Goal: Information Seeking & Learning: Check status

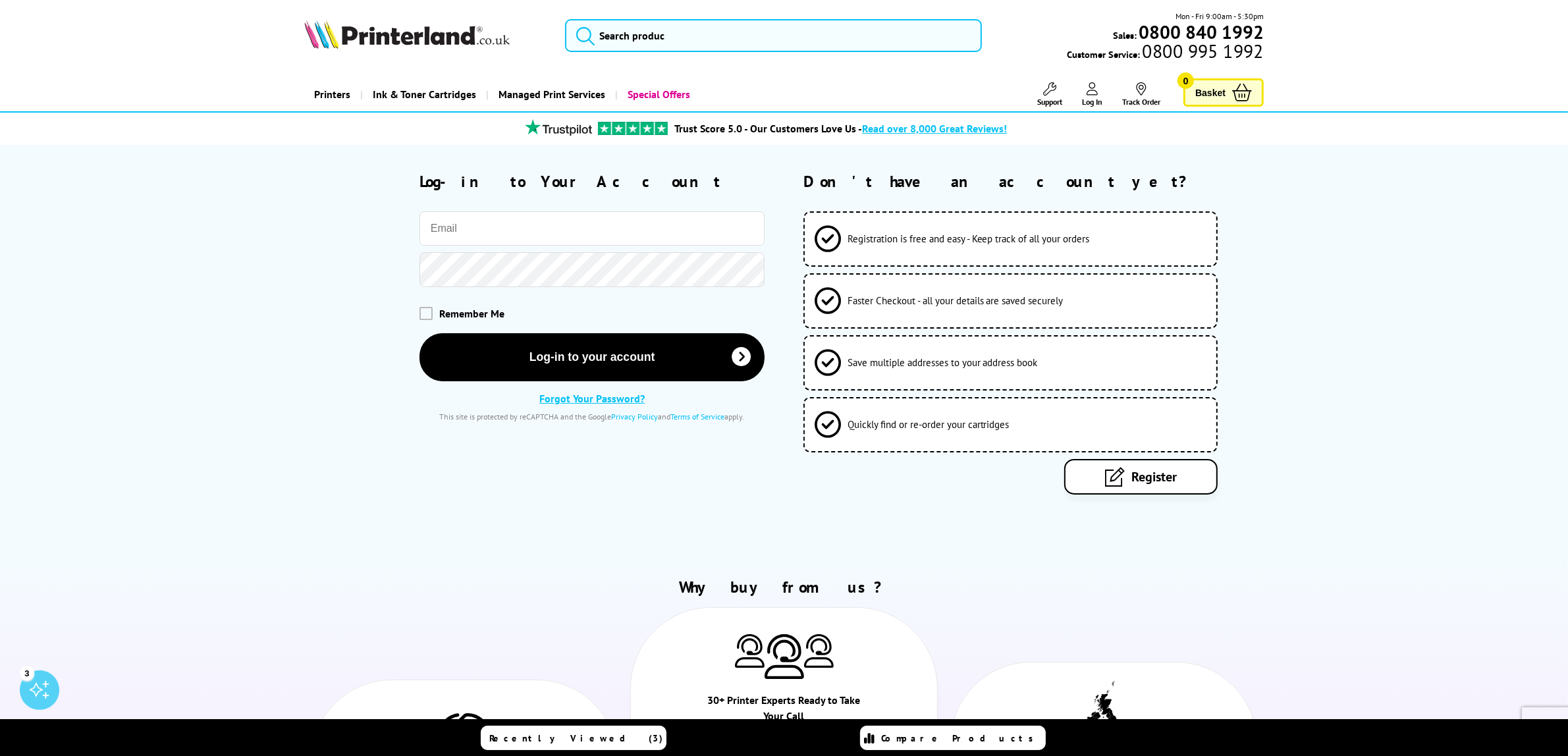
type input "[EMAIL_ADDRESS][DOMAIN_NAME]"
click at [466, 312] on span "Remember Me" at bounding box center [472, 313] width 66 height 13
click at [418, 316] on div "Remember Me" at bounding box center [534, 313] width 460 height 40
click at [432, 319] on span at bounding box center [426, 313] width 13 height 13
click at [423, 308] on input "checkbox" at bounding box center [423, 308] width 0 height 0
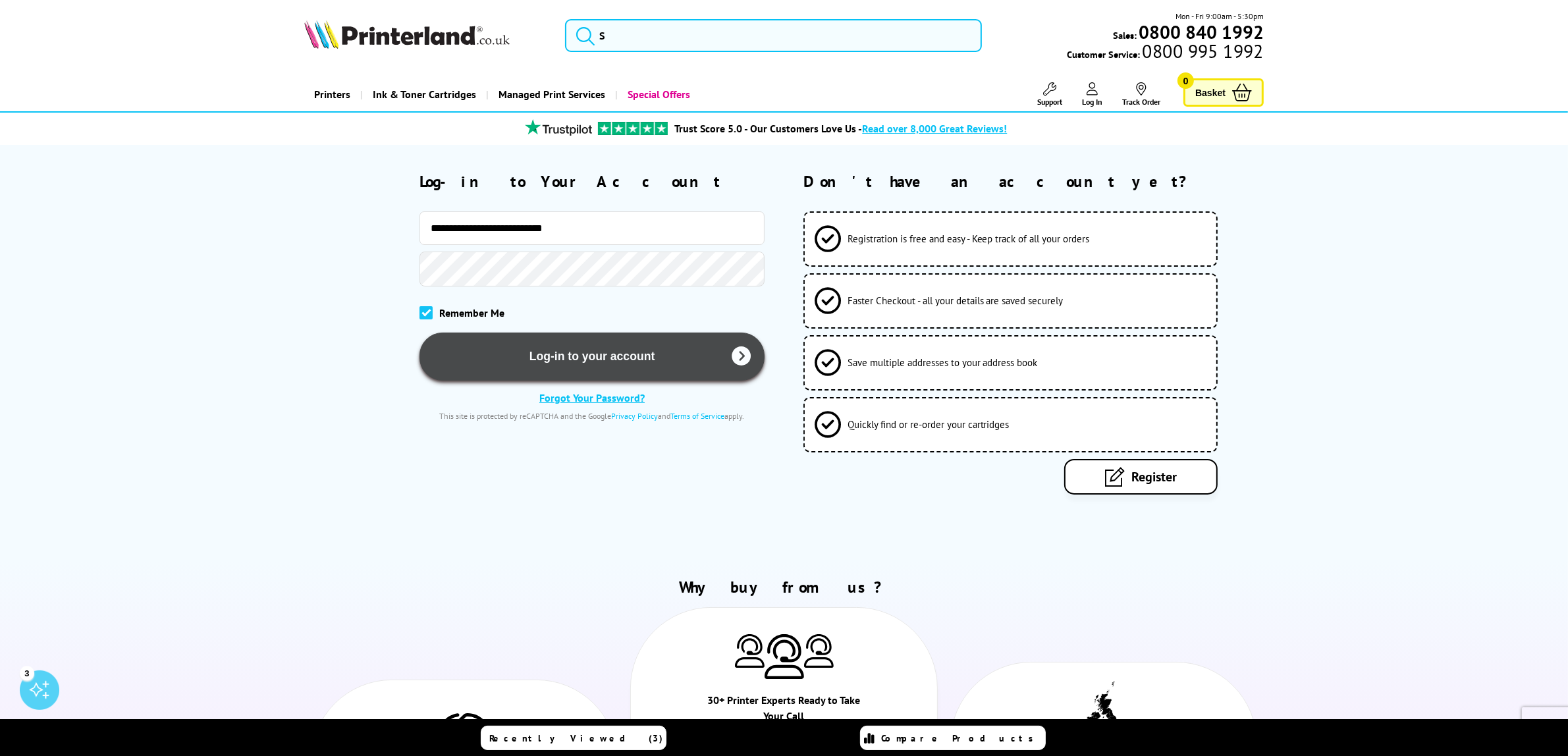
click at [544, 369] on button "Log-in to your account" at bounding box center [592, 356] width 346 height 48
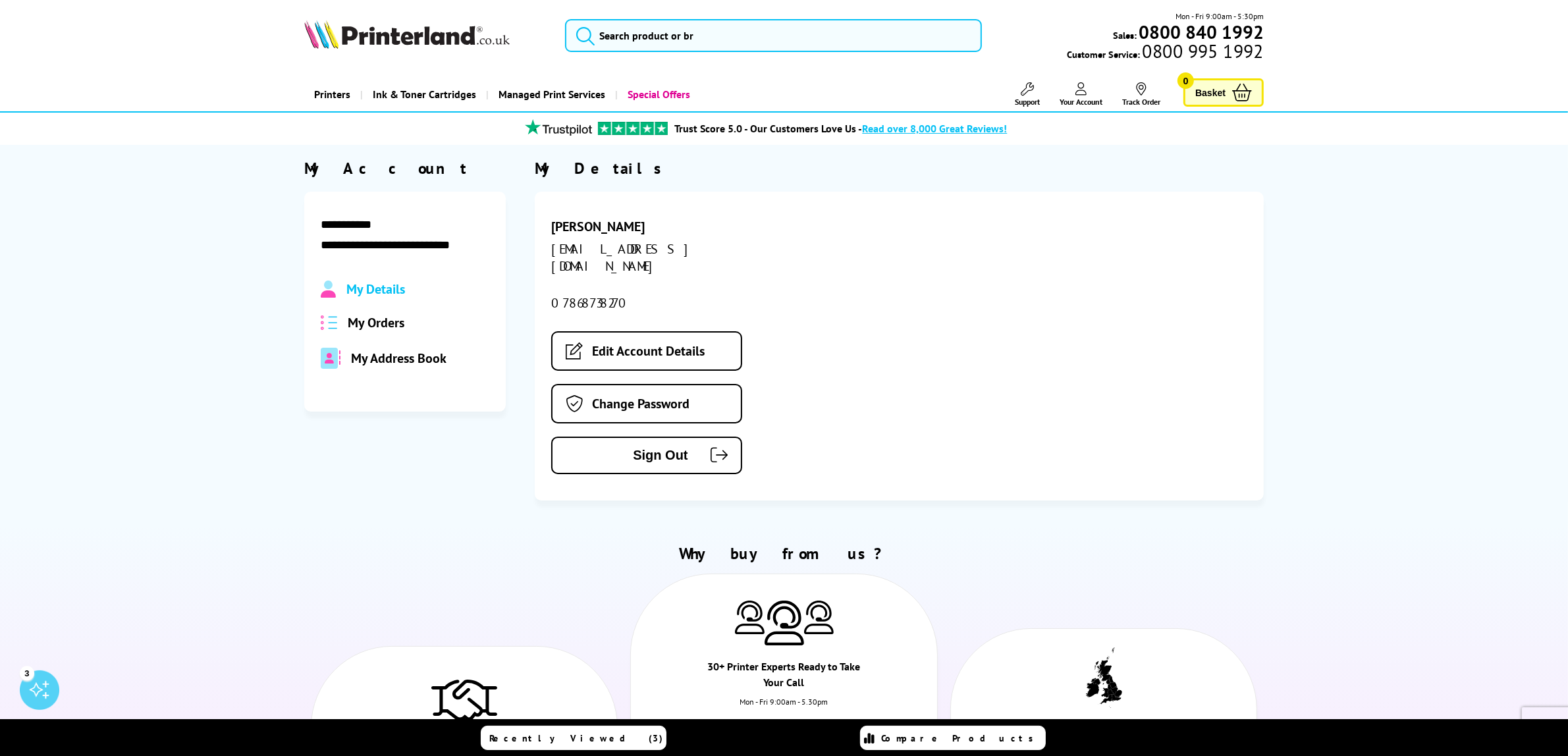
click at [384, 321] on span "My Orders" at bounding box center [376, 322] width 57 height 17
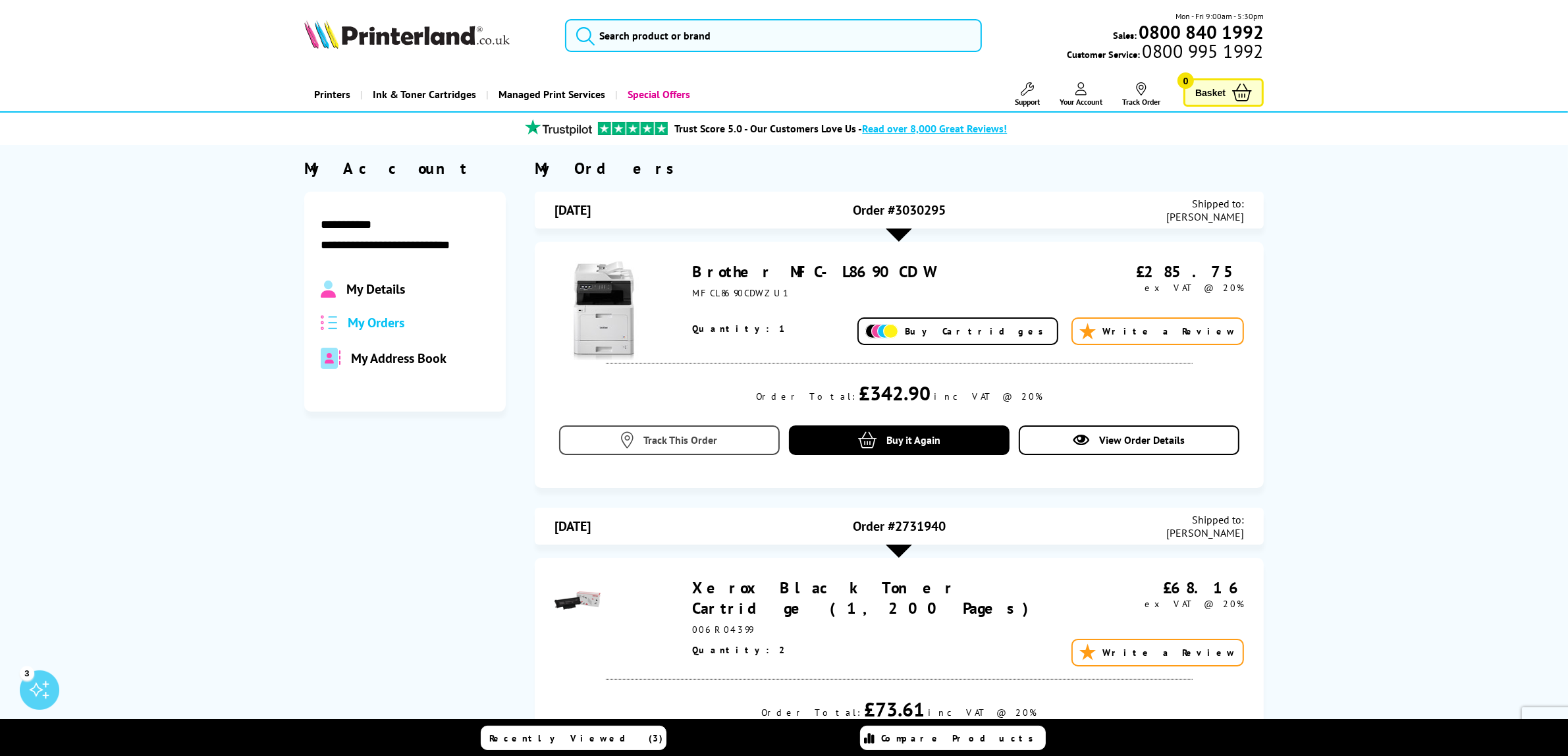
click at [725, 437] on link "Track This Order" at bounding box center [669, 440] width 220 height 30
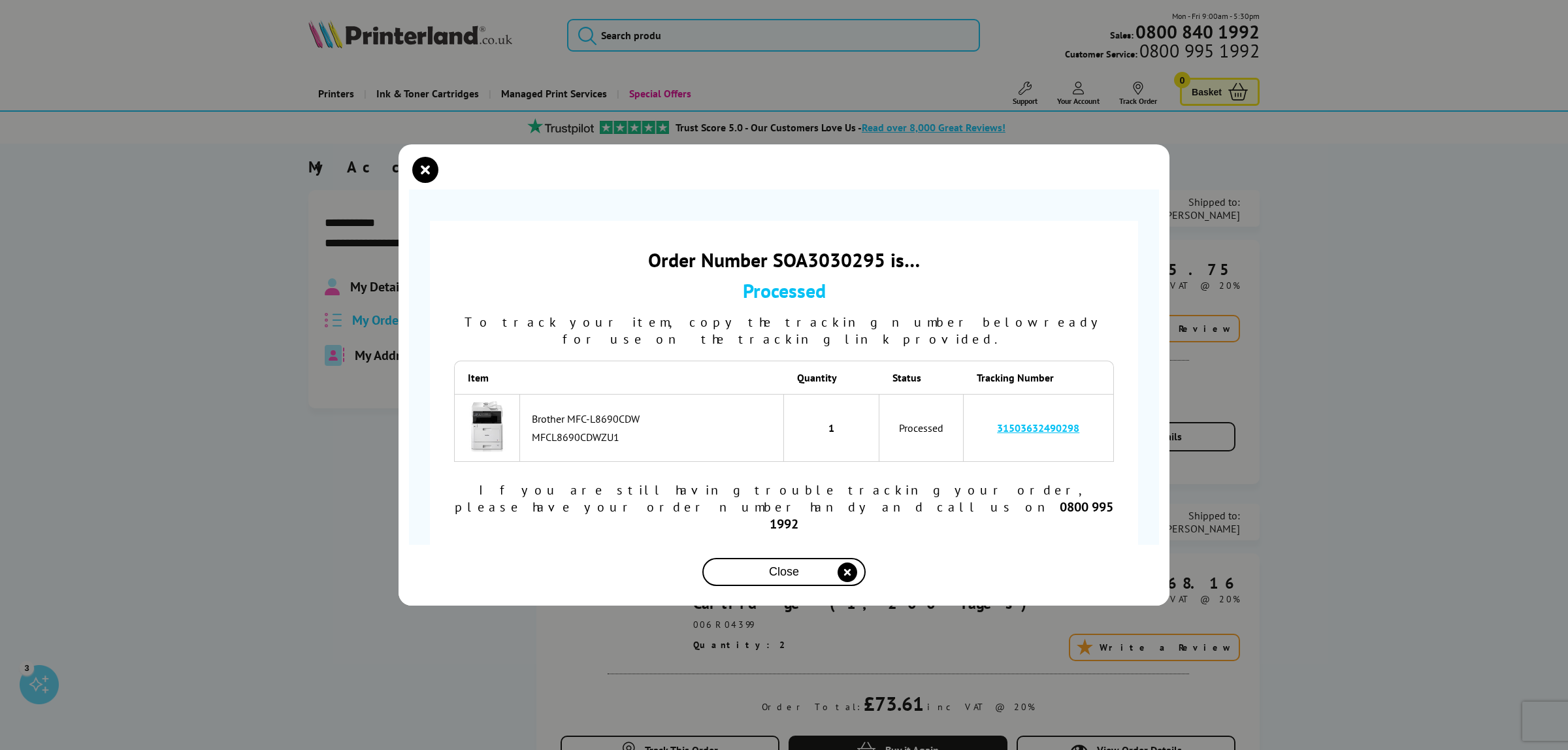
click at [1047, 432] on link "31503632490298" at bounding box center [1038, 428] width 82 height 13
drag, startPoint x: 1086, startPoint y: 435, endPoint x: 981, endPoint y: 446, distance: 105.6
click at [981, 446] on td "31503632490298" at bounding box center [1039, 428] width 150 height 69
copy link "31503632490298"
click at [844, 563] on icon "close modal" at bounding box center [847, 573] width 20 height 20
